Goal: Obtain resource: Obtain resource

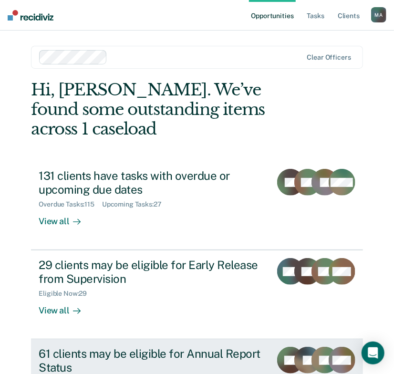
click at [59, 351] on div "61 clients may be eligible for Annual Report Status" at bounding box center [151, 361] width 225 height 28
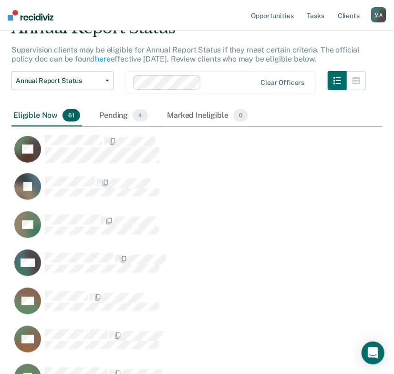
scroll to position [1186, 0]
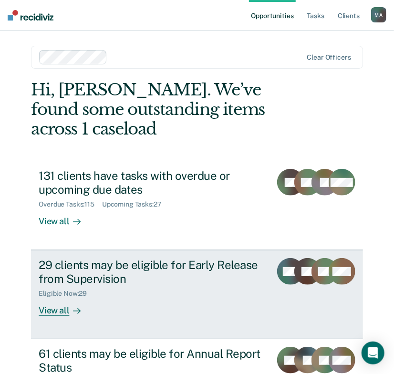
click at [109, 258] on div "29 clients may be eligible for Early Release from Supervision" at bounding box center [151, 272] width 225 height 28
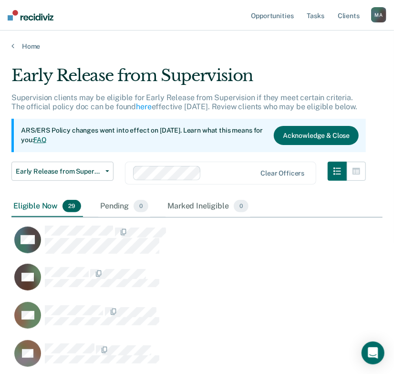
scroll to position [619, 0]
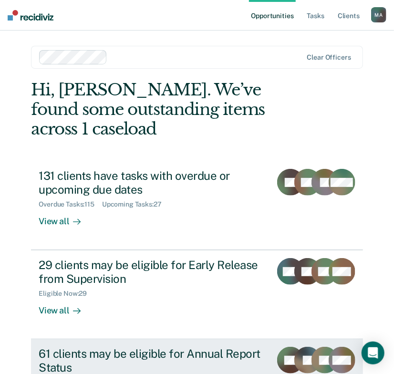
click at [73, 347] on div "61 clients may be eligible for Annual Report Status" at bounding box center [151, 361] width 225 height 28
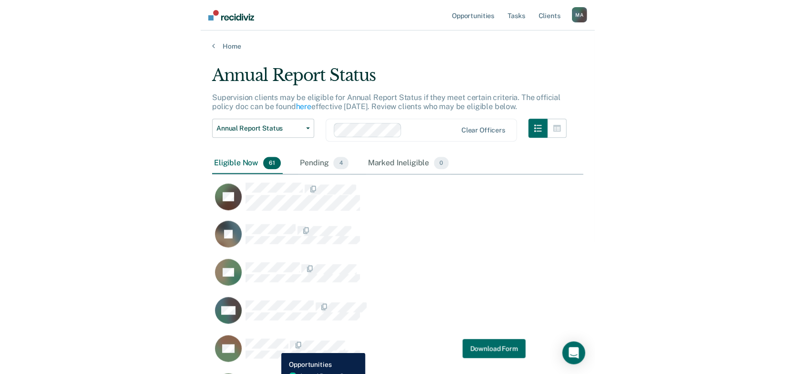
scroll to position [2432, 364]
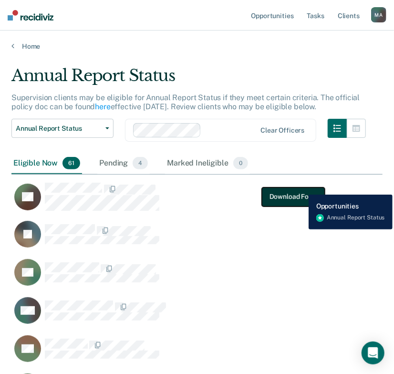
click at [301, 187] on button "Download Form" at bounding box center [293, 196] width 63 height 19
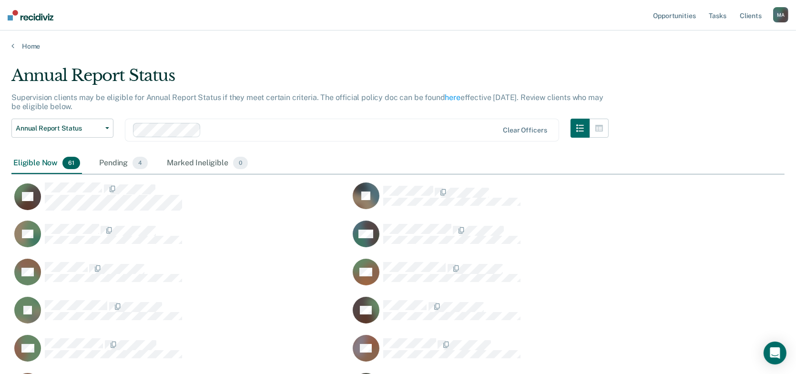
scroll to position [1288, 766]
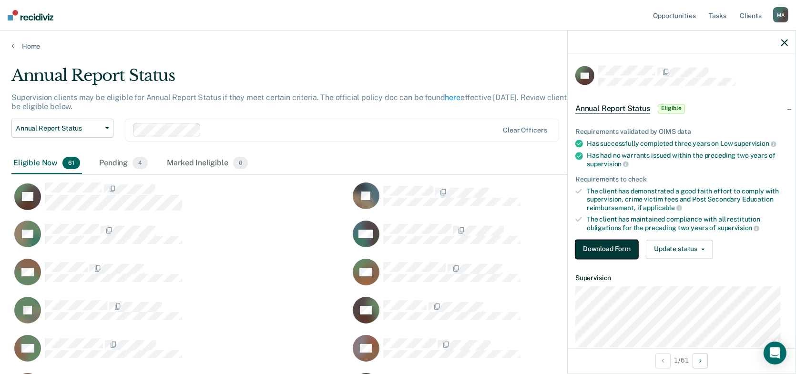
click at [400, 245] on button "Download Form" at bounding box center [606, 249] width 63 height 19
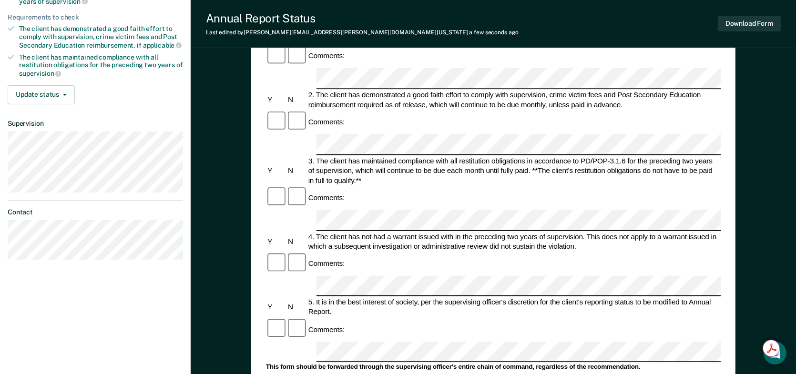
scroll to position [286, 0]
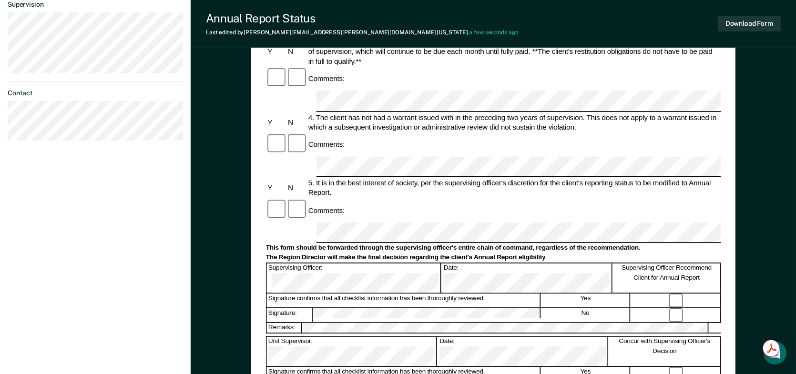
click at [400, 264] on div "Supervising Officer Recommend Client for Annual Report" at bounding box center [667, 278] width 107 height 29
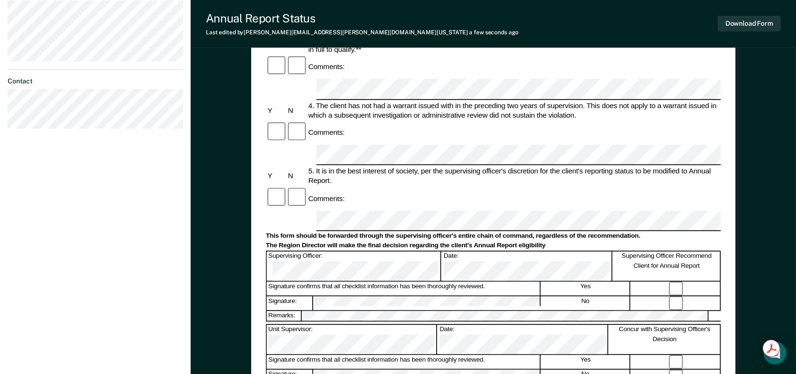
scroll to position [315, 0]
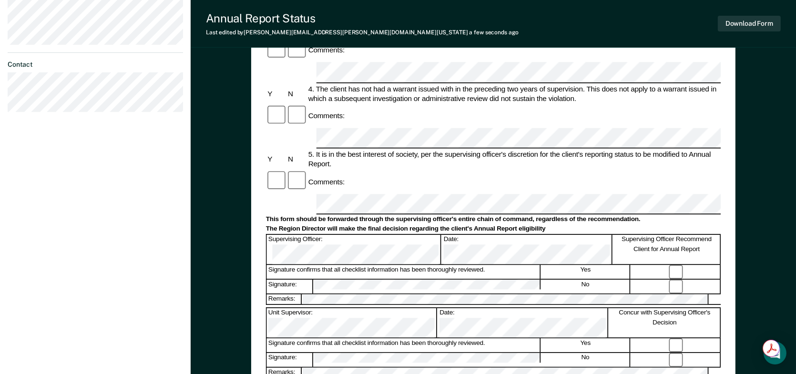
click at [327, 338] on div "Signature confirms that all checklist information has been thoroughly reviewed." at bounding box center [403, 345] width 274 height 14
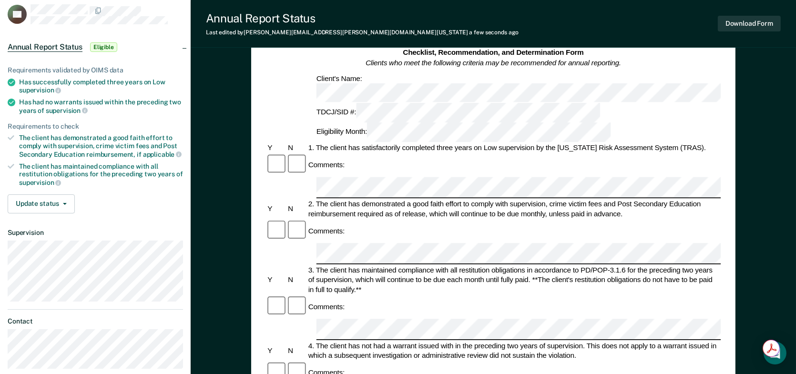
scroll to position [0, 0]
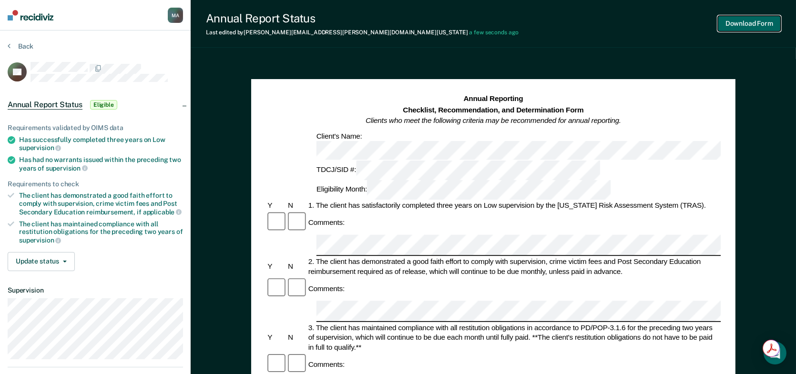
click at [400, 19] on button "Download Form" at bounding box center [749, 24] width 63 height 16
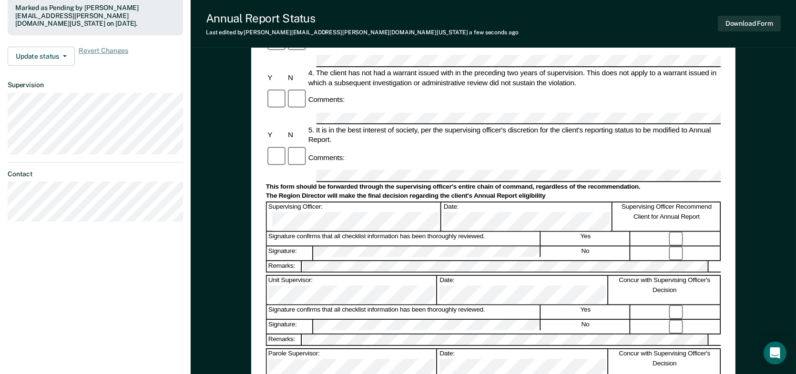
scroll to position [334, 0]
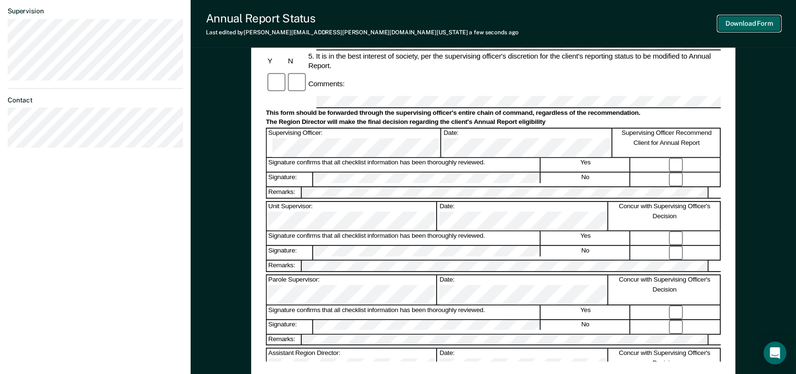
click at [400, 24] on button "Download Form" at bounding box center [749, 24] width 63 height 16
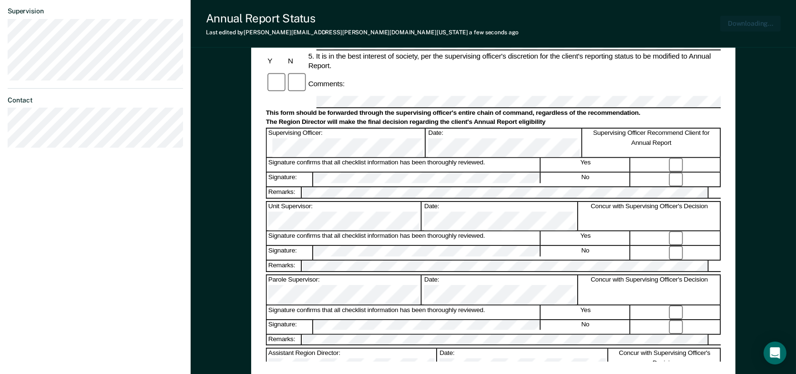
scroll to position [0, 0]
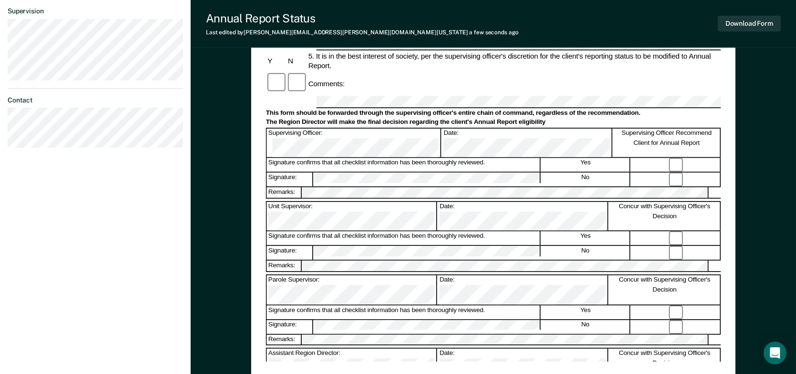
click at [400, 84] on div "Annual Reporting Checklist, Recommendation, and Determination Form Clients who …" at bounding box center [493, 88] width 605 height 726
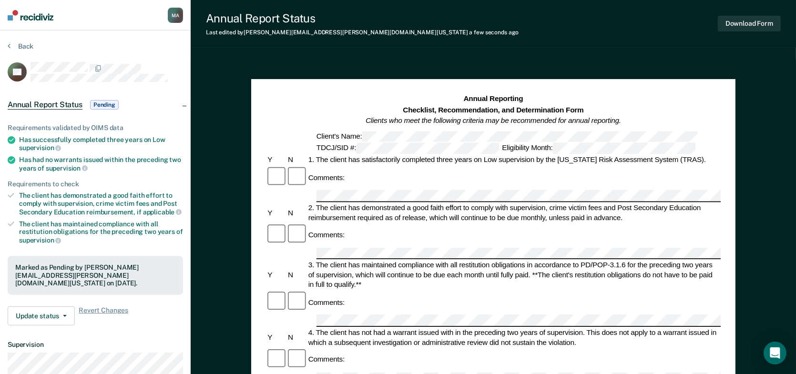
click at [281, 123] on div "Annual Reporting Checklist, Recommendation, and Determination Form Clients who …" at bounding box center [493, 124] width 455 height 61
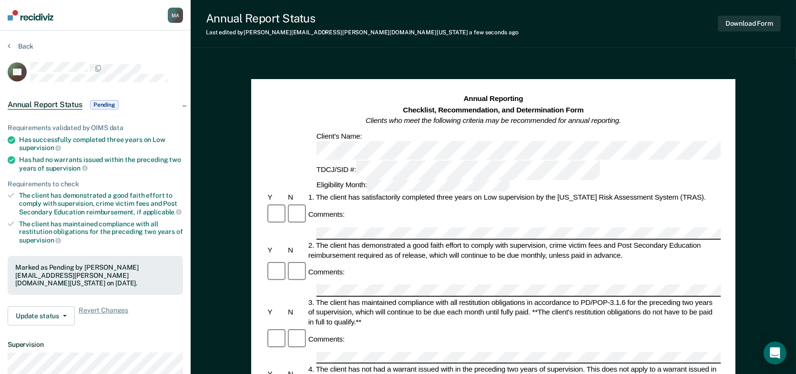
click at [400, 135] on div "Annual Reporting Checklist, Recommendation, and Determination Form Clients who …" at bounding box center [493, 143] width 455 height 98
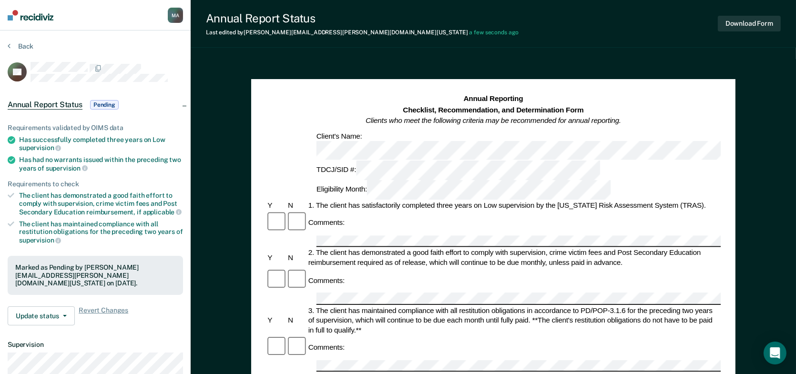
click at [288, 236] on div at bounding box center [493, 242] width 455 height 12
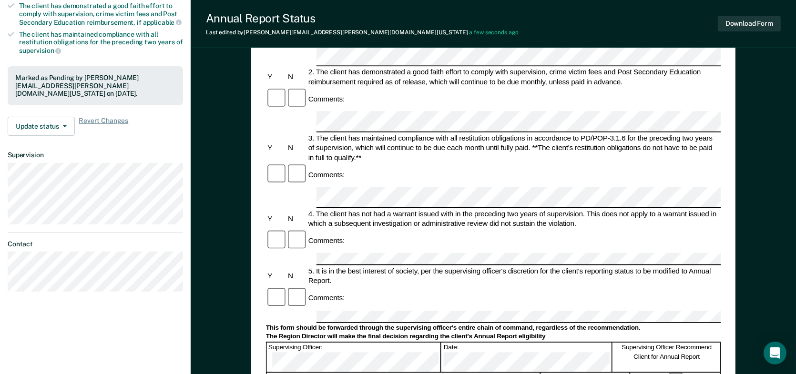
scroll to position [191, 0]
click at [245, 142] on div "Annual Reporting Checklist, Recommendation, and Determination Form Clients who …" at bounding box center [493, 231] width 605 height 726
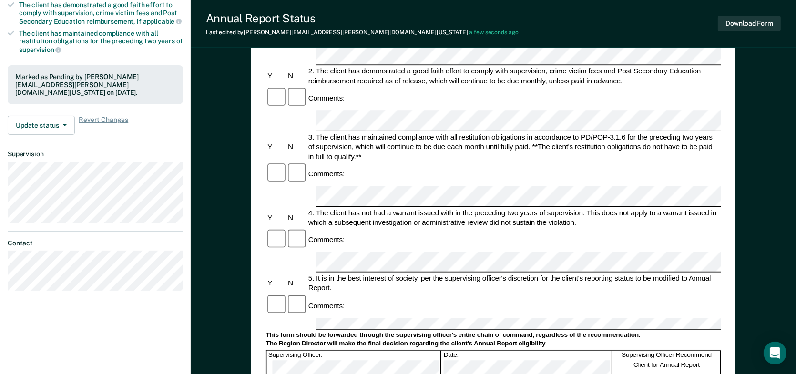
click at [223, 185] on div "Annual Reporting Checklist, Recommendation, and Determination Form Clients who …" at bounding box center [493, 231] width 605 height 726
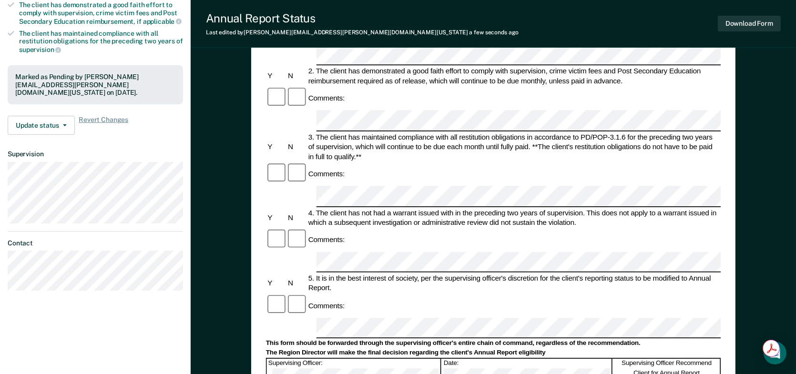
click at [317, 226] on form "Annual Reporting Checklist, Recommendation, and Determination Form Clients who …" at bounding box center [493, 317] width 455 height 829
click at [214, 238] on div "Annual Reporting Checklist, Recommendation, and Determination Form Clients who …" at bounding box center [493, 231] width 605 height 726
click at [400, 17] on button "Download Form" at bounding box center [749, 24] width 63 height 16
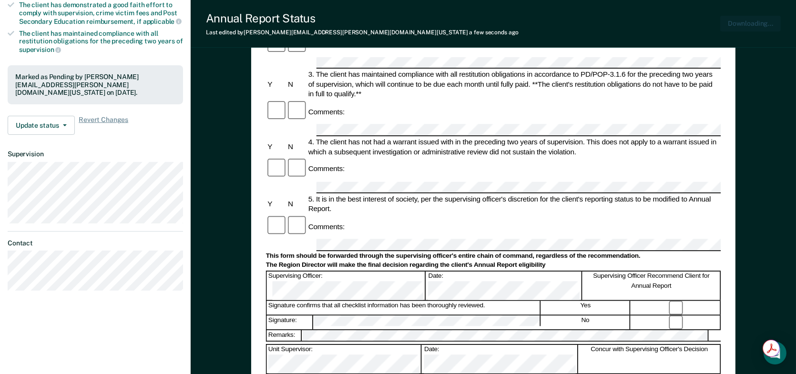
scroll to position [0, 0]
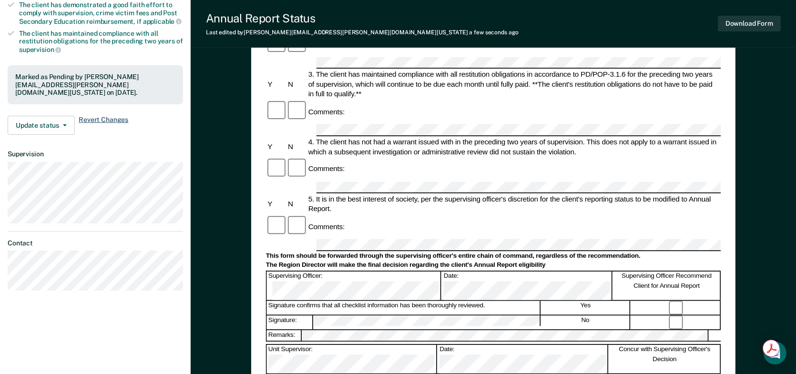
click at [87, 119] on span "Revert Changes" at bounding box center [104, 125] width 50 height 19
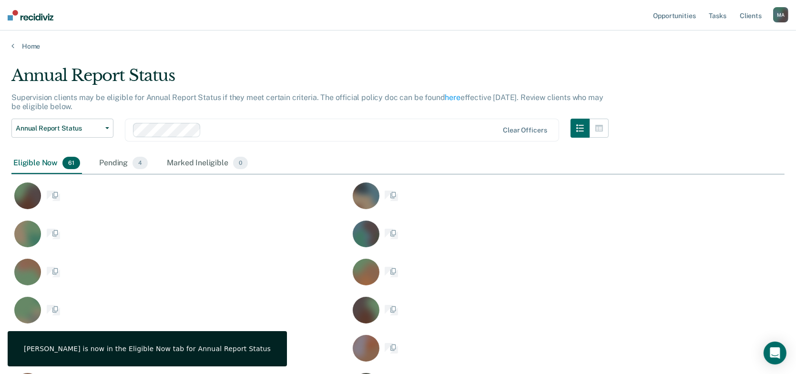
scroll to position [1288, 766]
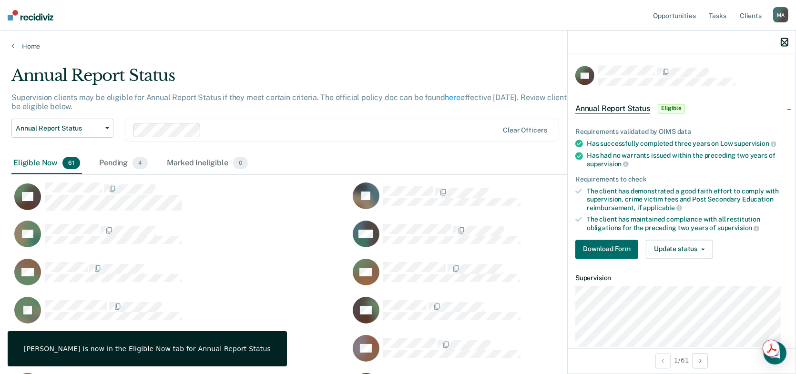
click at [400, 41] on icon "button" at bounding box center [784, 42] width 7 height 7
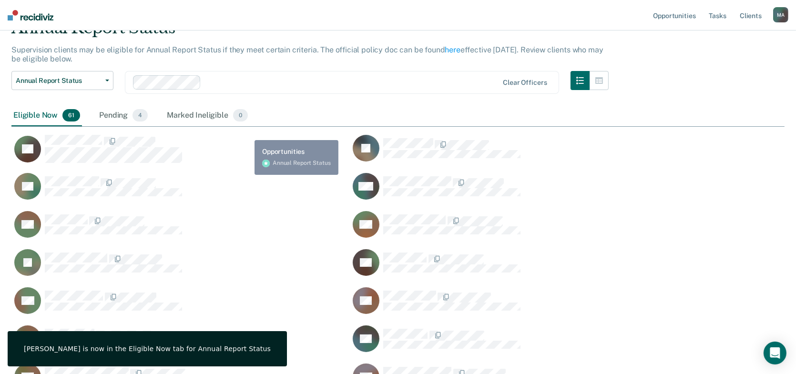
scroll to position [0, 0]
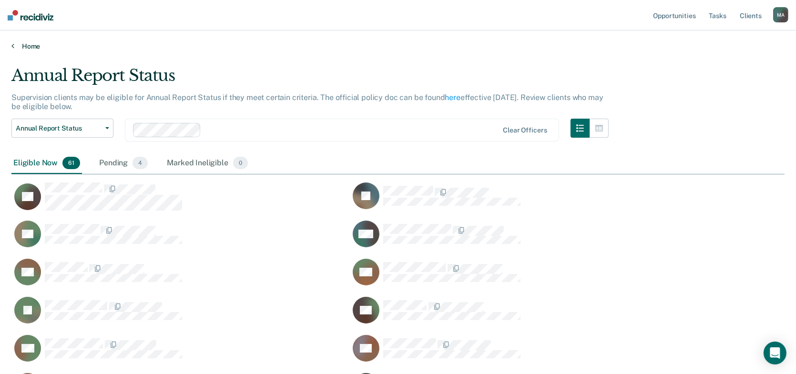
click at [36, 44] on link "Home" at bounding box center [397, 46] width 773 height 9
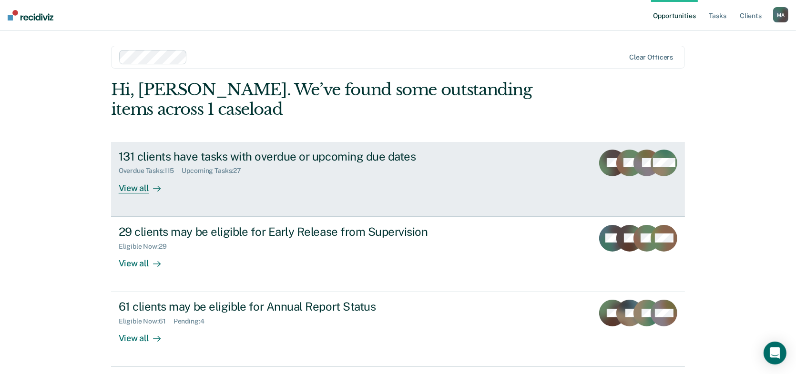
click at [217, 159] on div "131 clients have tasks with overdue or upcoming due dates" at bounding box center [286, 157] width 335 height 14
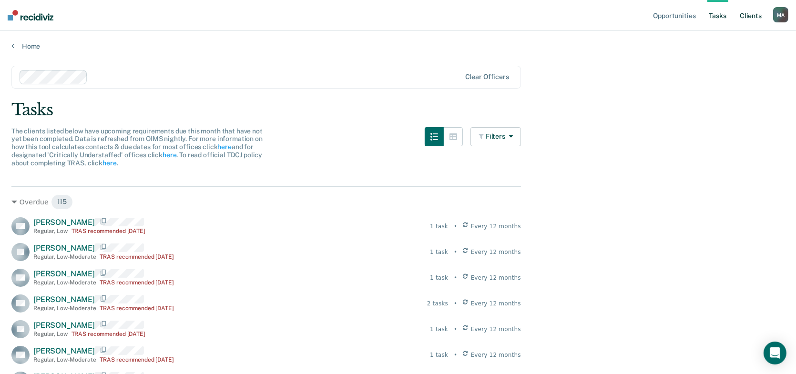
click at [400, 16] on link "Client s" at bounding box center [751, 15] width 26 height 31
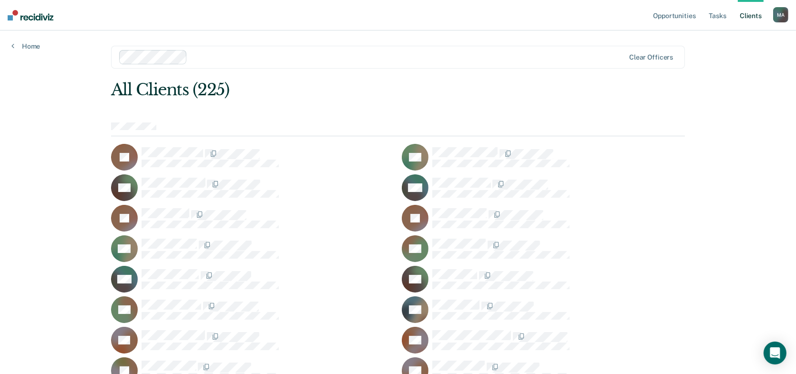
scroll to position [330, 0]
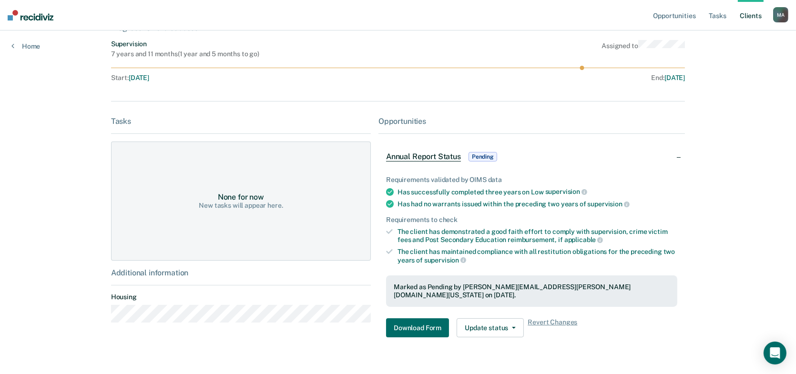
scroll to position [80, 0]
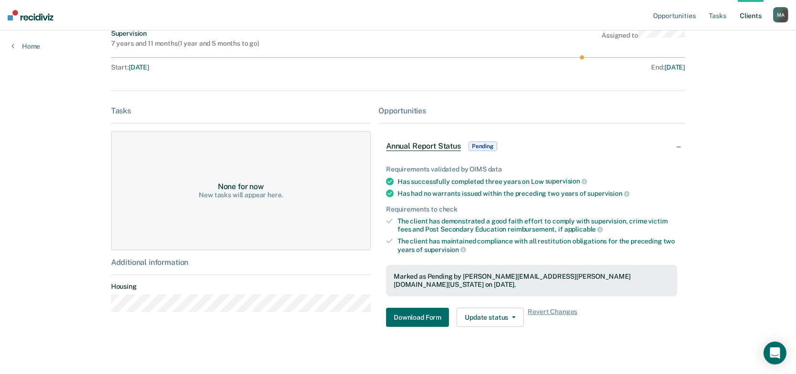
click at [400, 318] on div "Requirements validated by OIMS data Has successfully completed three years on L…" at bounding box center [532, 242] width 307 height 184
click at [400, 311] on button "Download Form" at bounding box center [417, 317] width 63 height 19
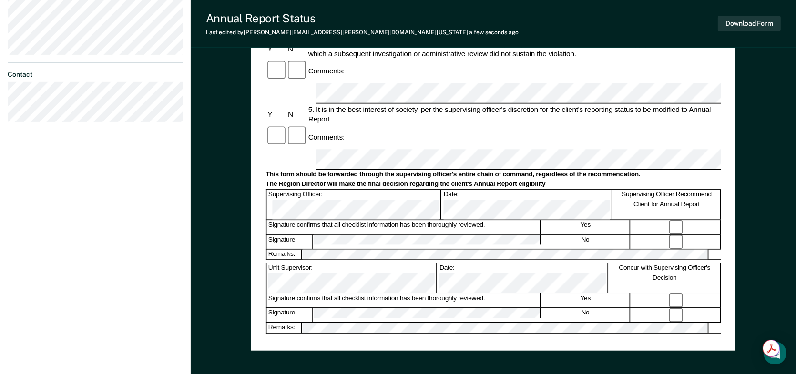
scroll to position [381, 0]
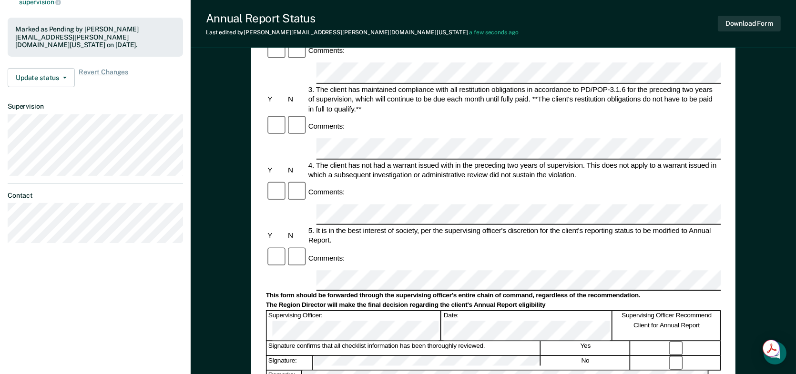
click at [400, 311] on div "Supervising Officer Recommend Client for Annual Report" at bounding box center [667, 325] width 107 height 29
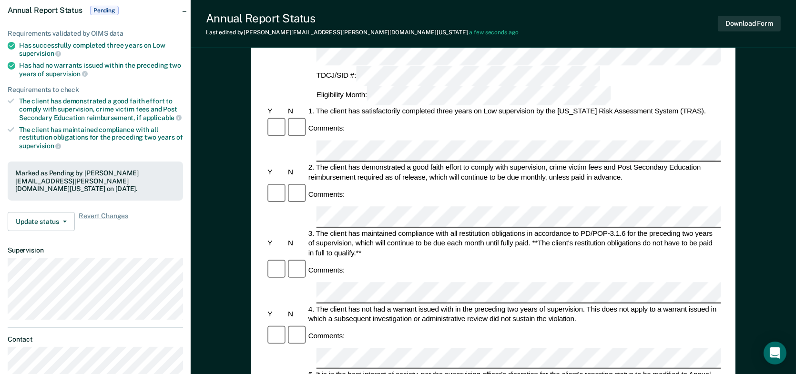
scroll to position [0, 0]
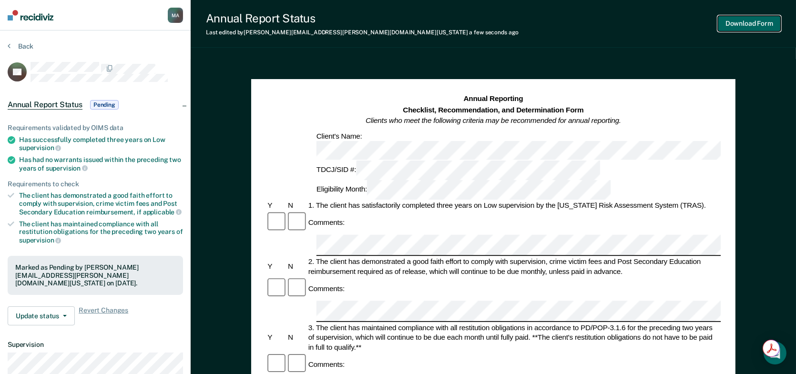
click at [400, 27] on button "Download Form" at bounding box center [749, 24] width 63 height 16
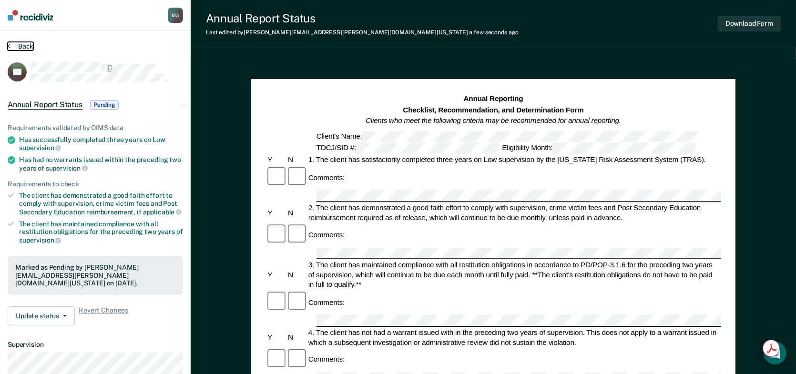
click at [24, 46] on button "Back" at bounding box center [21, 46] width 26 height 9
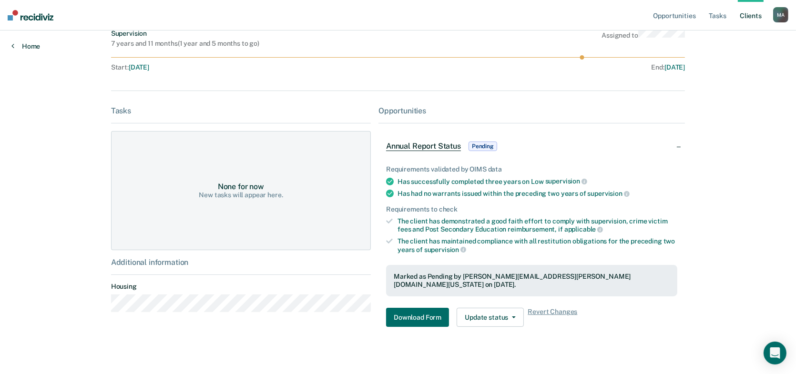
click at [24, 43] on link "Home" at bounding box center [25, 46] width 29 height 9
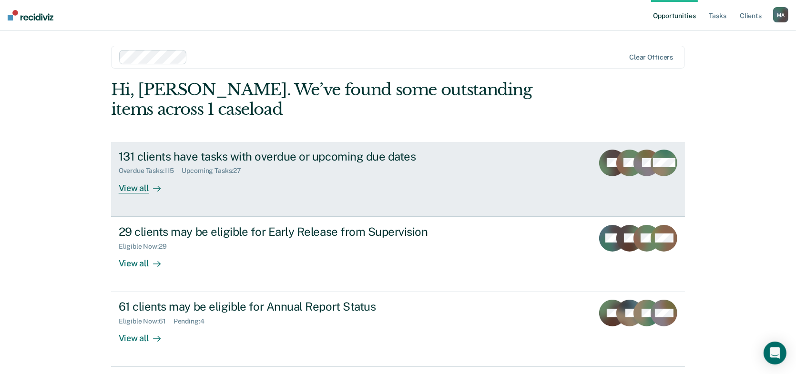
click at [287, 150] on div "131 clients have tasks with overdue or upcoming due dates" at bounding box center [286, 157] width 335 height 14
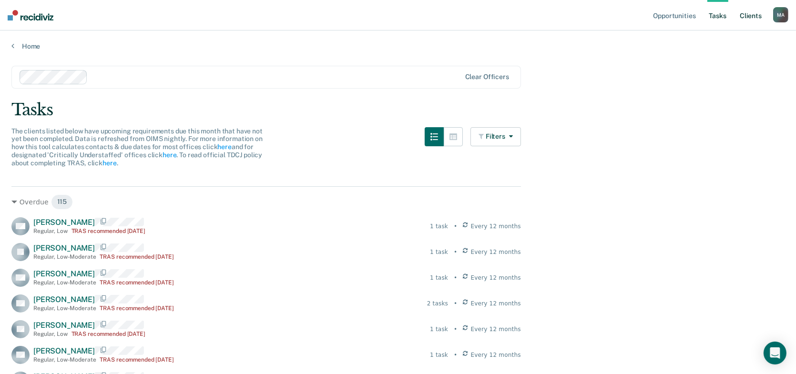
click at [400, 10] on link "Client s" at bounding box center [751, 15] width 26 height 31
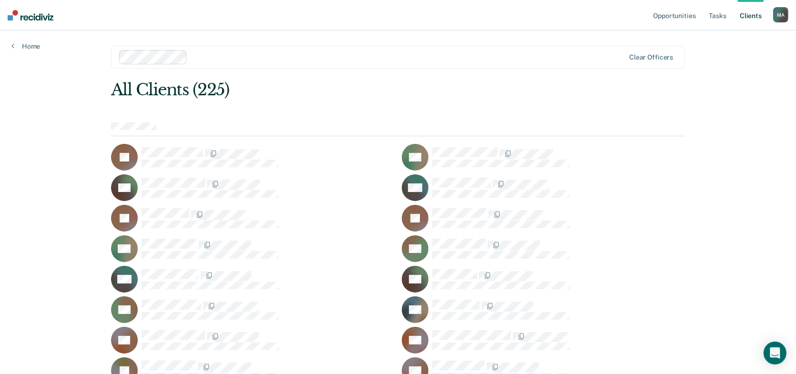
scroll to position [1580, 0]
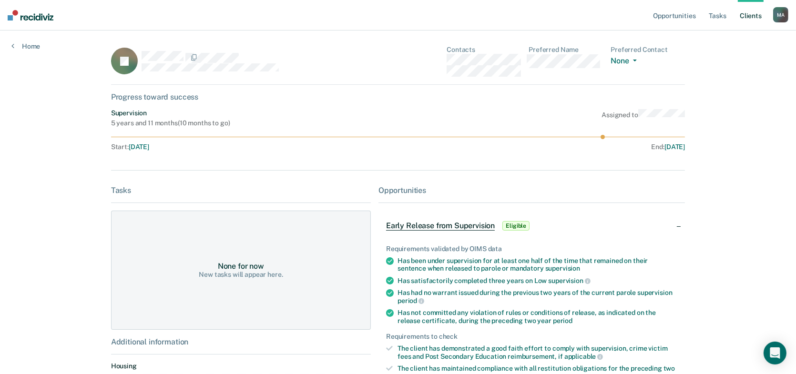
scroll to position [48, 0]
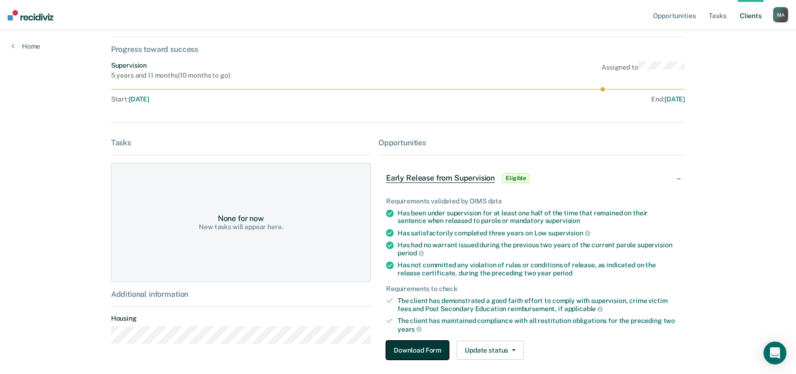
click at [400, 343] on button "Download Form" at bounding box center [417, 350] width 63 height 19
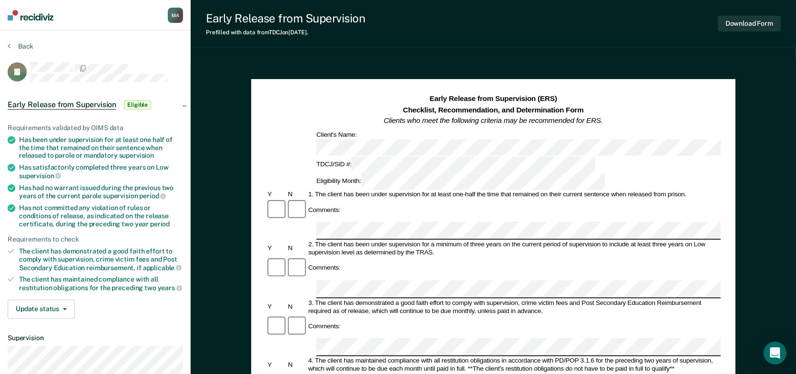
scroll to position [48, 0]
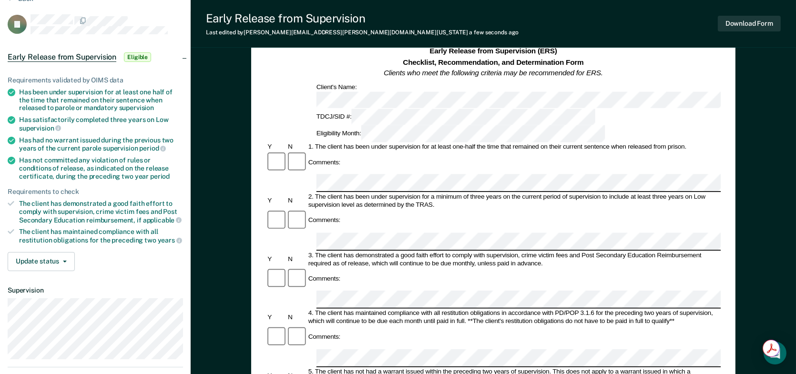
click at [235, 114] on div "Early Release from Supervision (ERS) Checklist, Recommendation, and Determinati…" at bounding box center [493, 374] width 605 height 726
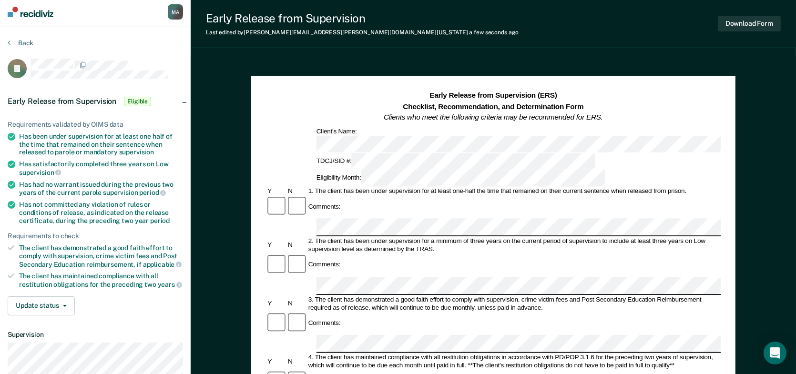
scroll to position [0, 0]
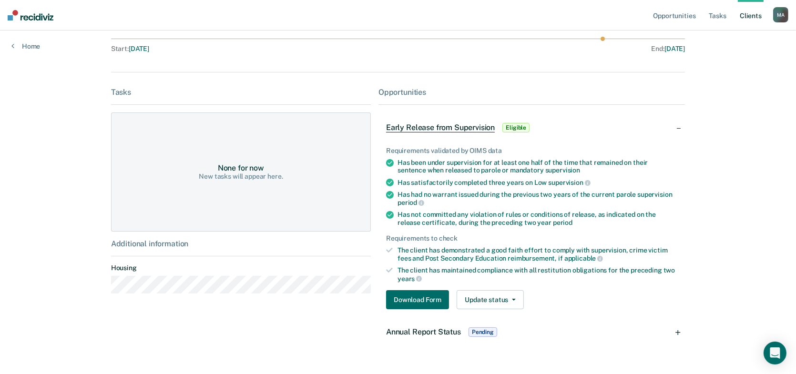
scroll to position [119, 0]
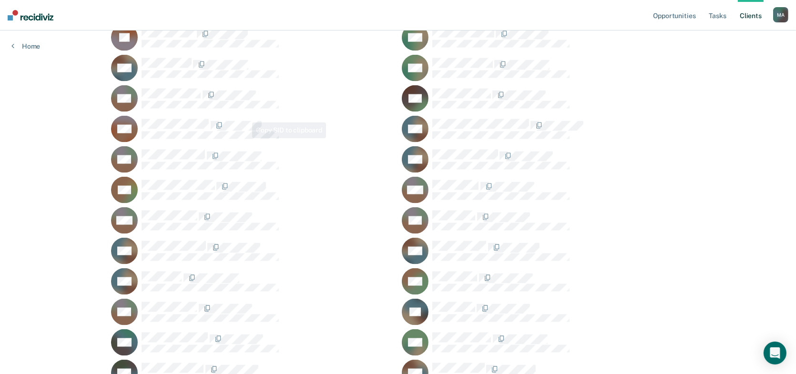
scroll to position [1630, 0]
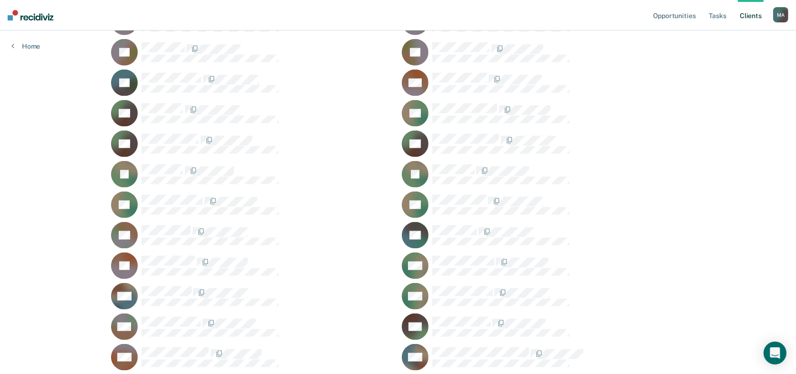
click at [25, 41] on div "Home" at bounding box center [25, 41] width 51 height 20
click at [25, 42] on link "Home" at bounding box center [25, 46] width 29 height 9
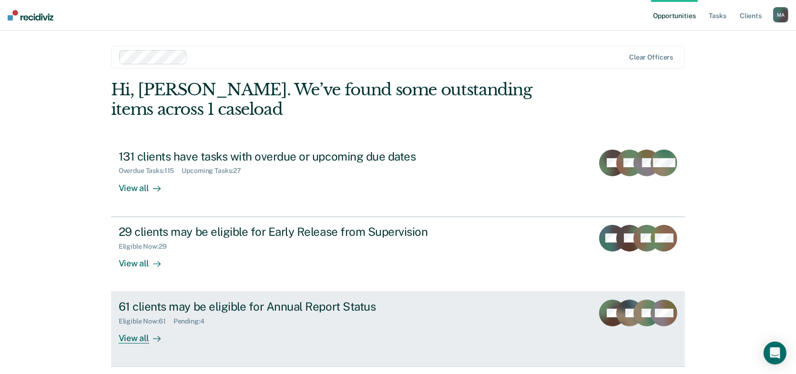
click at [225, 304] on div "61 clients may be eligible for Annual Report Status" at bounding box center [286, 307] width 335 height 14
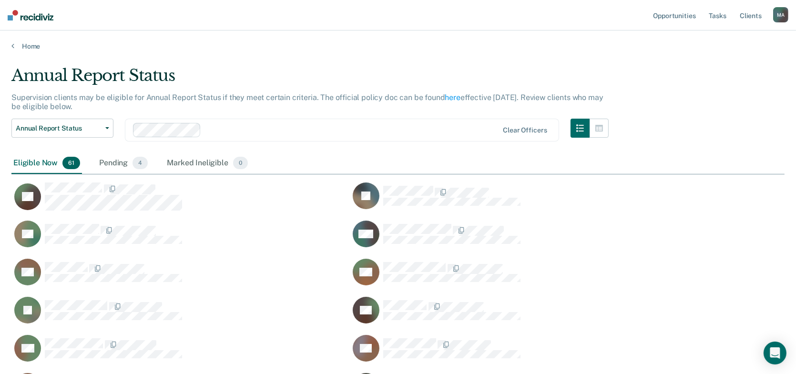
scroll to position [575, 0]
